Goal: Navigation & Orientation: Go to known website

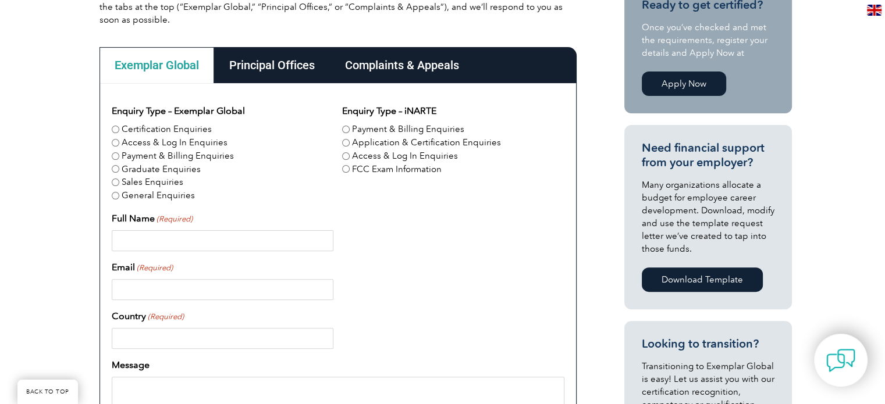
scroll to position [326, 0]
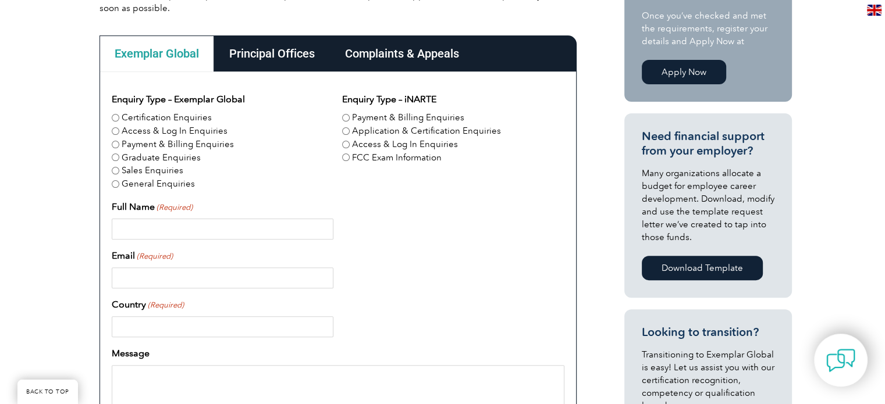
click at [272, 58] on div "Principal Offices" at bounding box center [272, 53] width 116 height 36
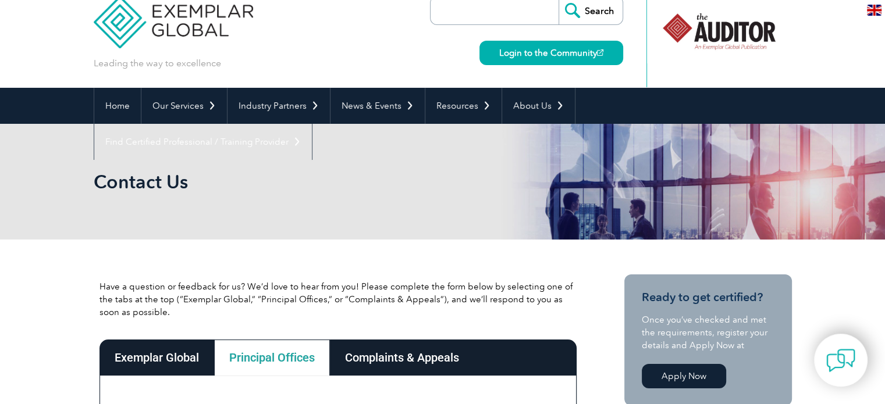
scroll to position [0, 0]
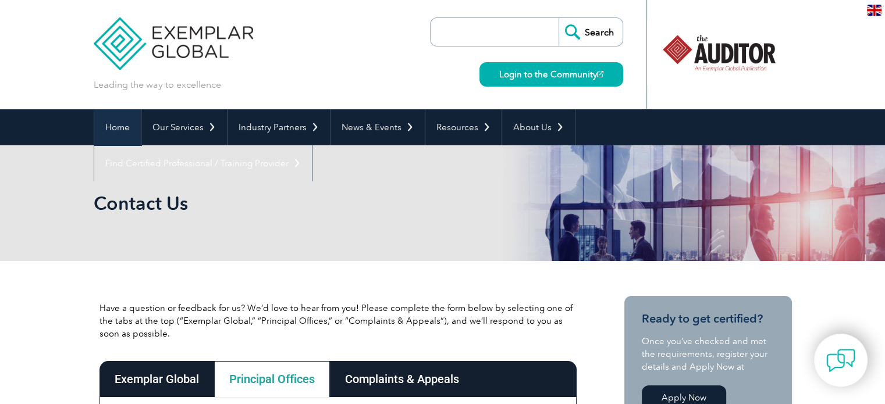
click at [118, 133] on link "Home" at bounding box center [117, 127] width 47 height 36
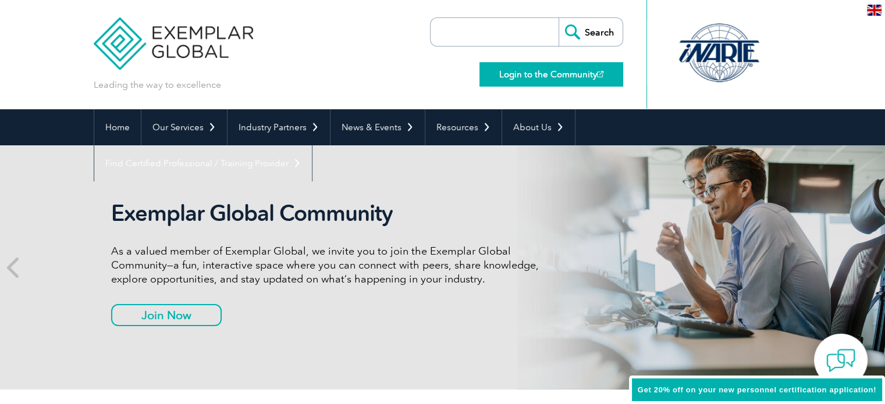
click at [545, 79] on link "Login to the Community" at bounding box center [551, 74] width 144 height 24
